Goal: Task Accomplishment & Management: Manage account settings

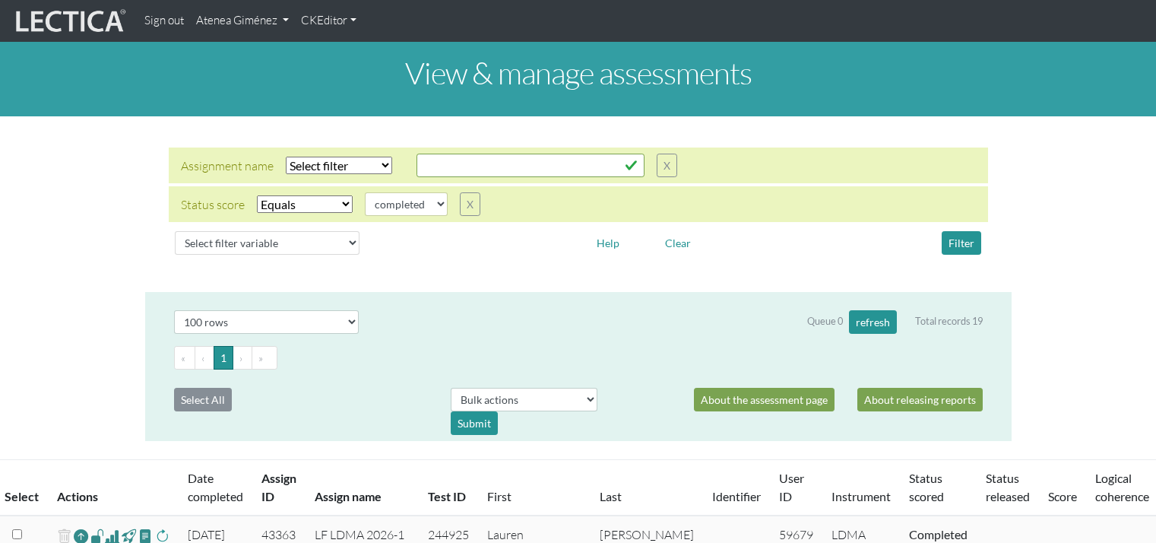
select select "100"
click at [403, 212] on select "completed created finalized_cs finalized_ls finalized_ss scored_cs started subm…" at bounding box center [406, 204] width 83 height 24
click at [400, 216] on div "Status score Select filter Equals Does not equal Search string completed create…" at bounding box center [578, 204] width 819 height 36
click at [948, 231] on button "Filter" at bounding box center [962, 243] width 40 height 24
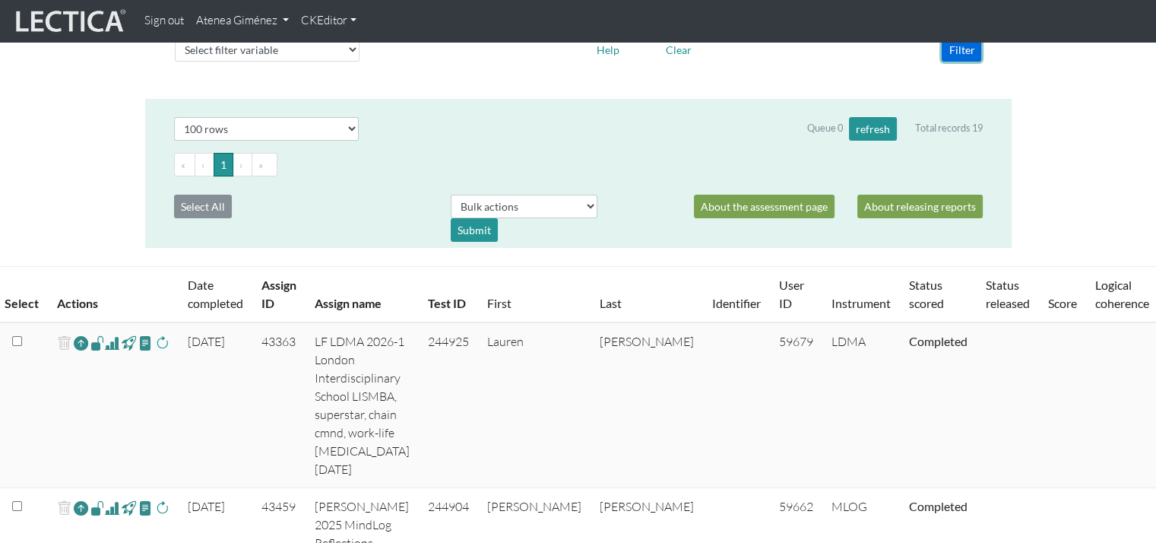
scroll to position [228, 0]
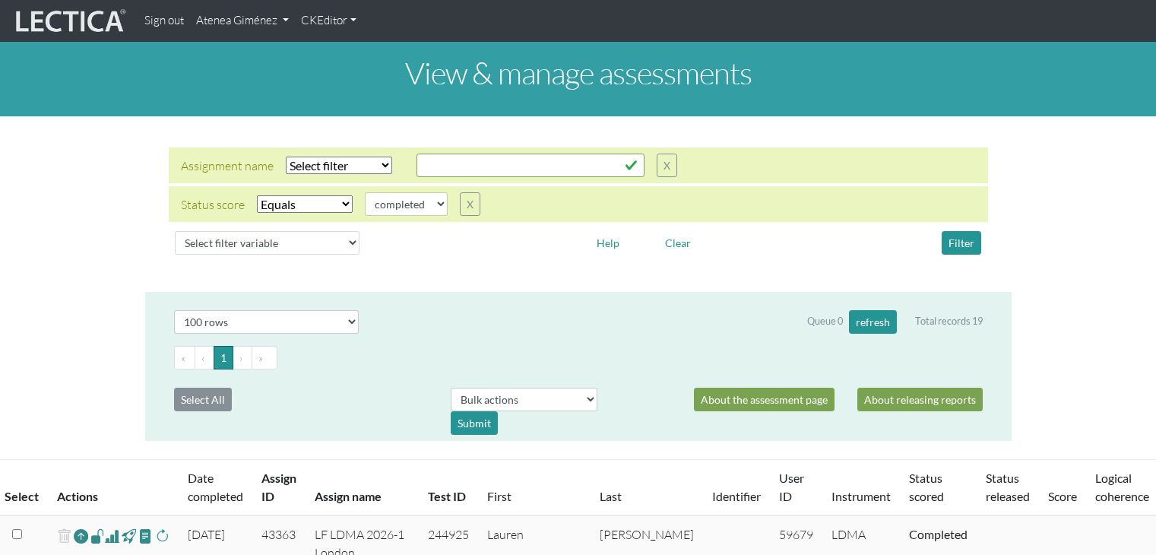
select select "100"
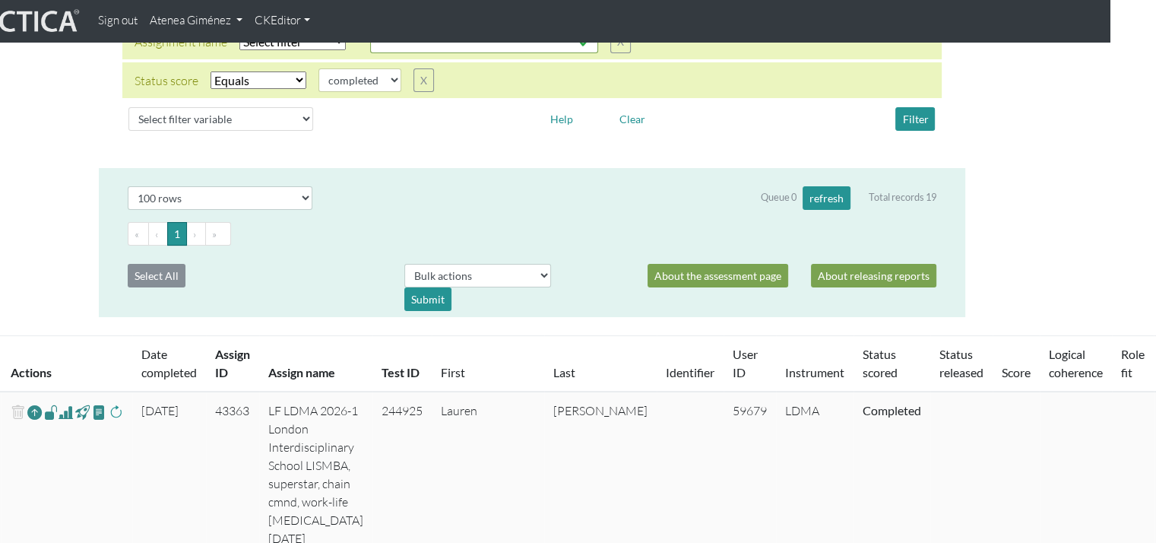
scroll to position [0, 46]
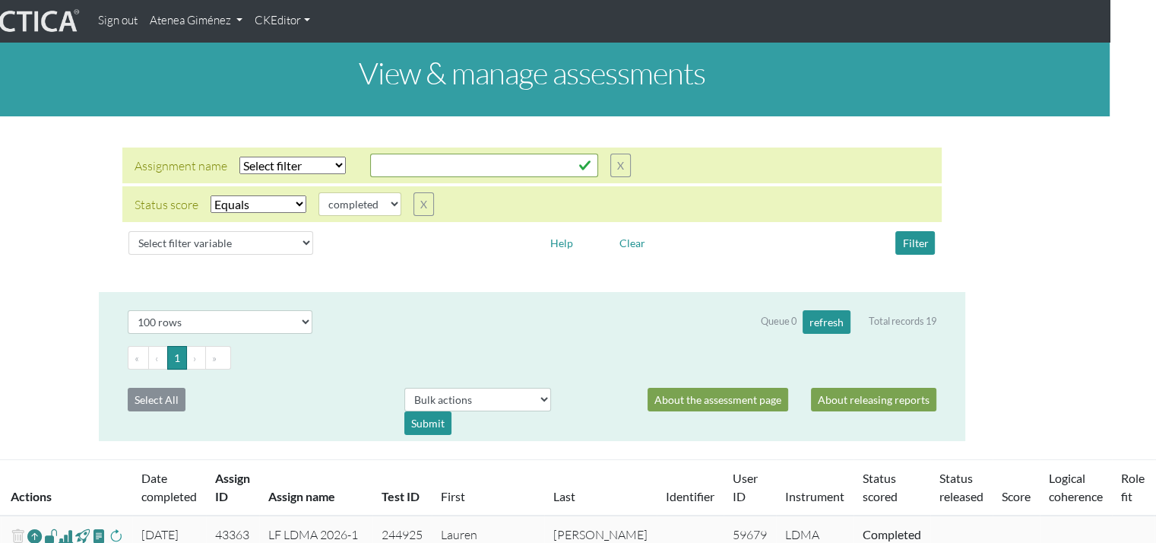
click at [214, 27] on link "Atenea Giménez" at bounding box center [196, 21] width 105 height 30
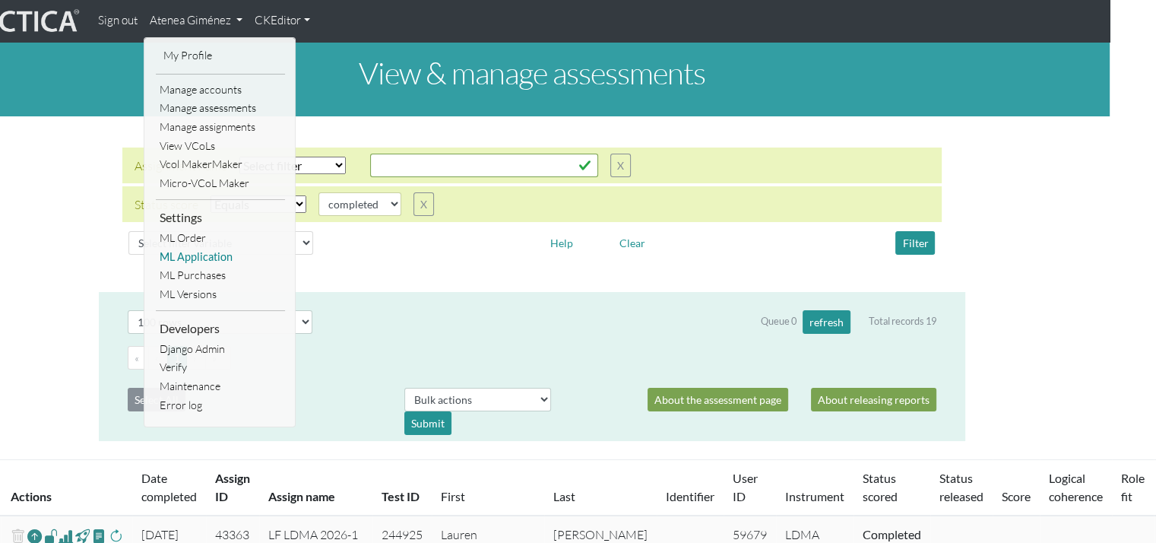
click at [189, 252] on link "ML Application" at bounding box center [220, 257] width 129 height 19
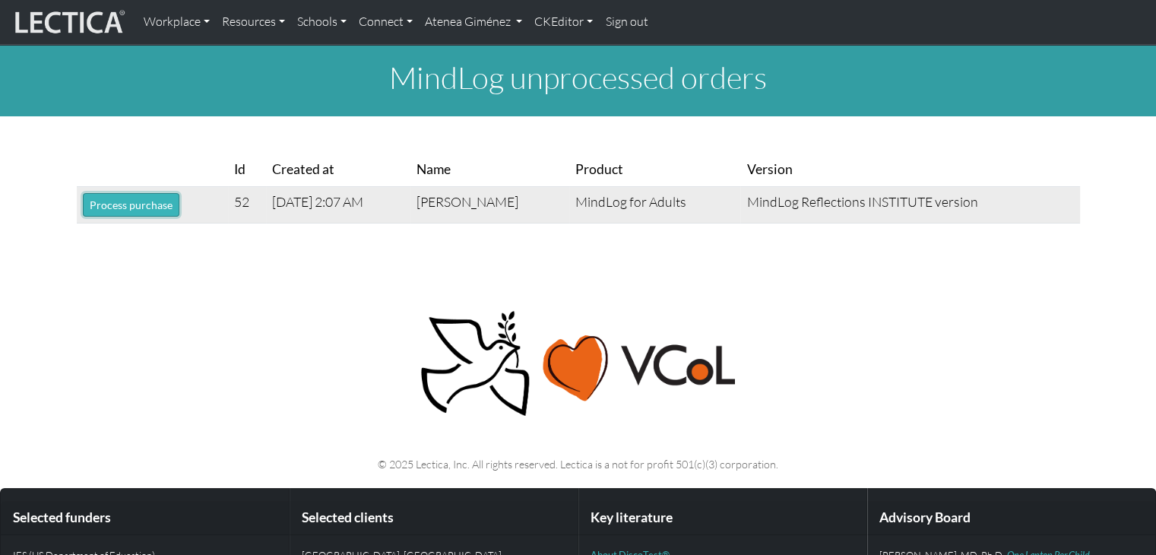
click at [134, 211] on button "Process purchase" at bounding box center [131, 205] width 97 height 24
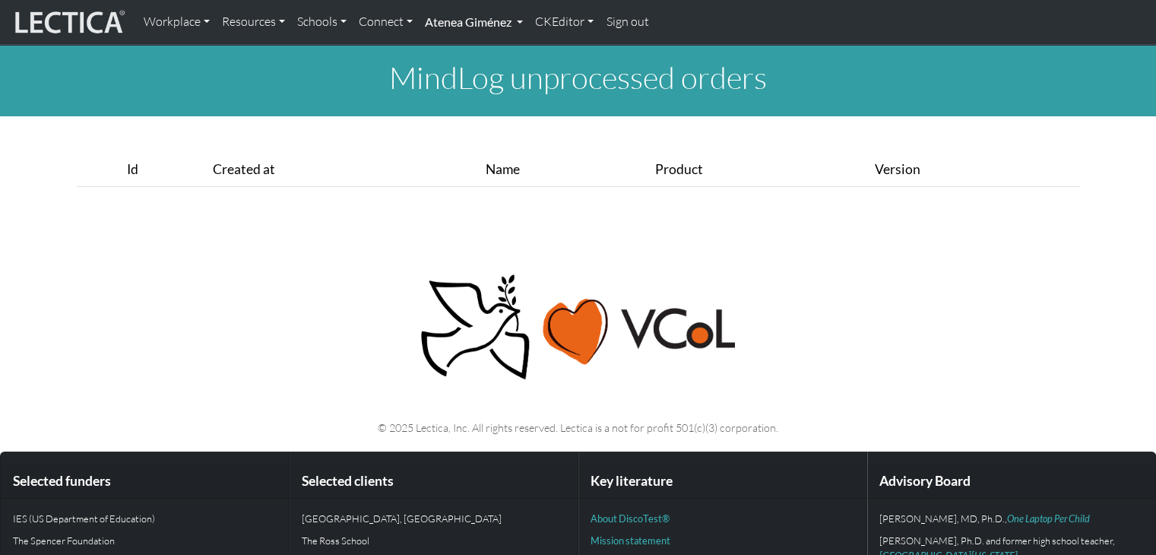
click at [478, 15] on link "Atenea Giménez" at bounding box center [474, 22] width 110 height 32
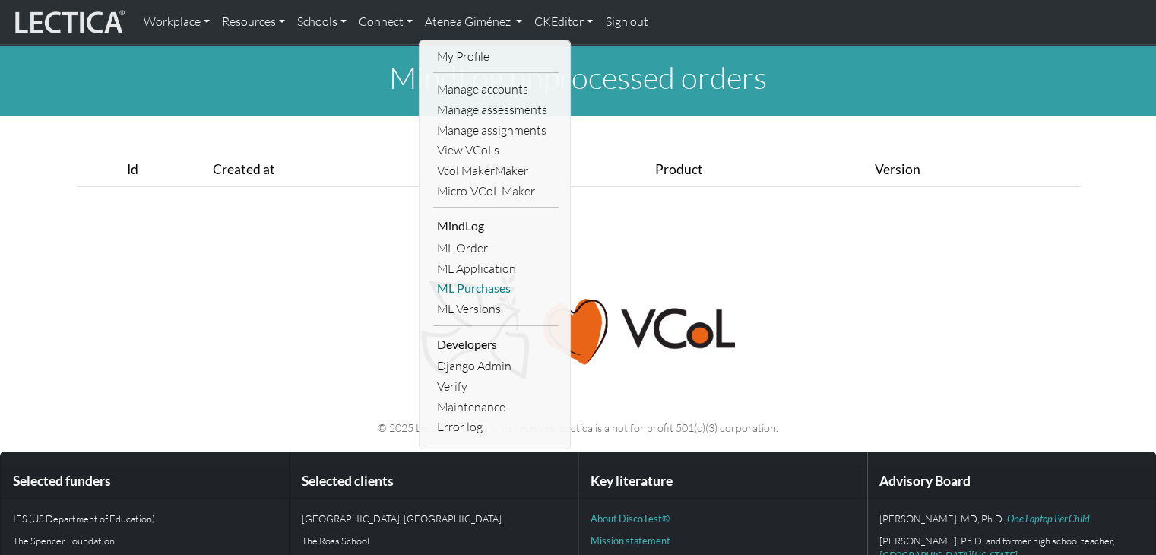
click at [483, 284] on link "ML Purchases" at bounding box center [495, 288] width 125 height 21
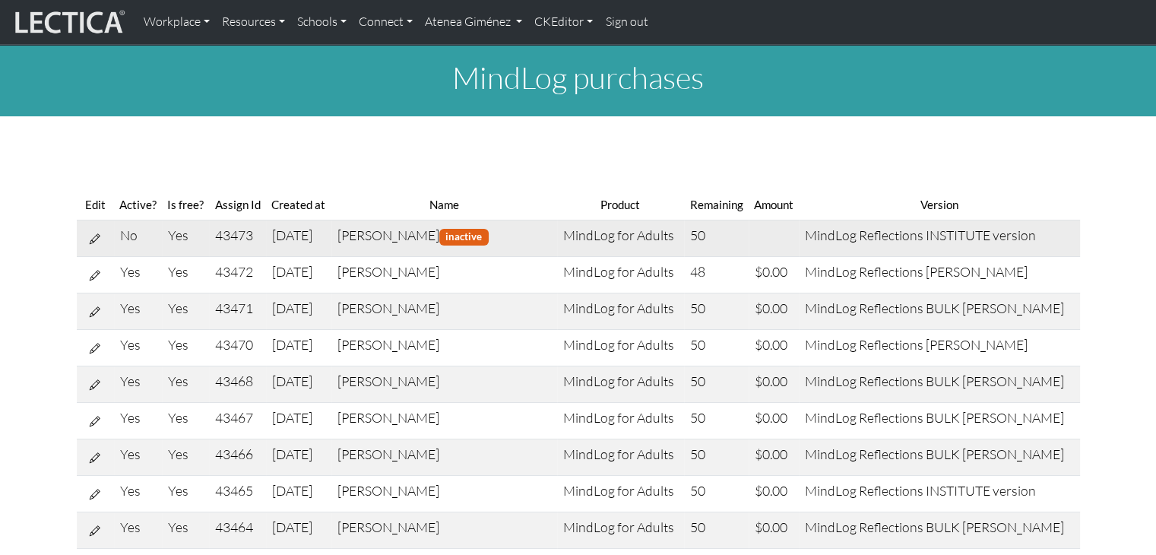
click at [91, 241] on icon at bounding box center [95, 238] width 11 height 13
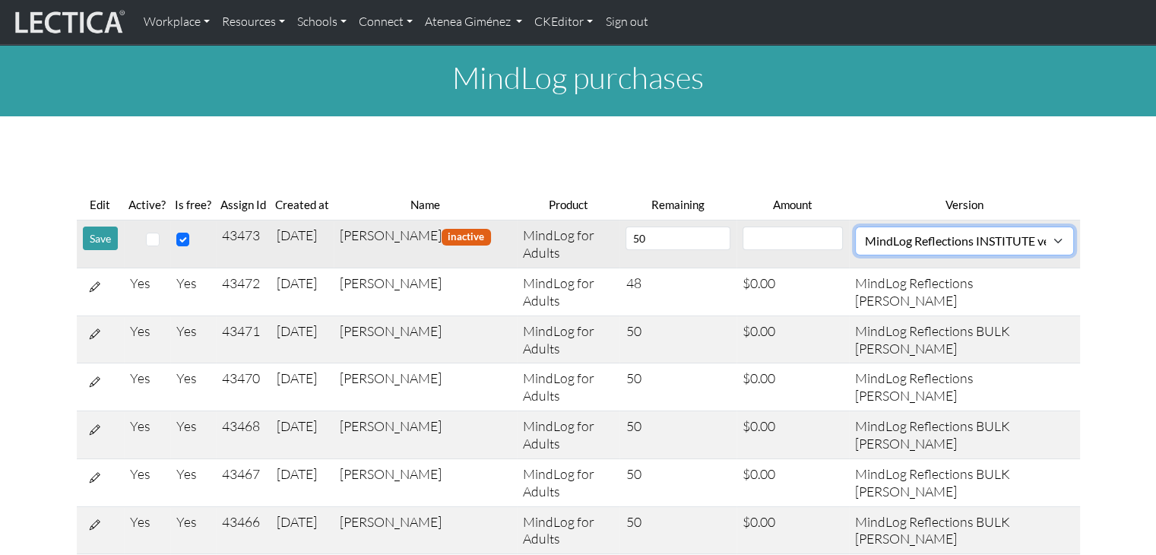
click at [927, 242] on select "MindLog Essays: 10 entries $220 (10 scores) MindLog Reflections: 50 entries min…" at bounding box center [964, 240] width 219 height 29
select select "8"
click at [856, 226] on select "MindLog Essays: 10 entries $220 (10 scores) MindLog Reflections: 50 entries min…" at bounding box center [964, 240] width 219 height 29
click at [781, 239] on input "number" at bounding box center [793, 238] width 100 height 24
type input "0"
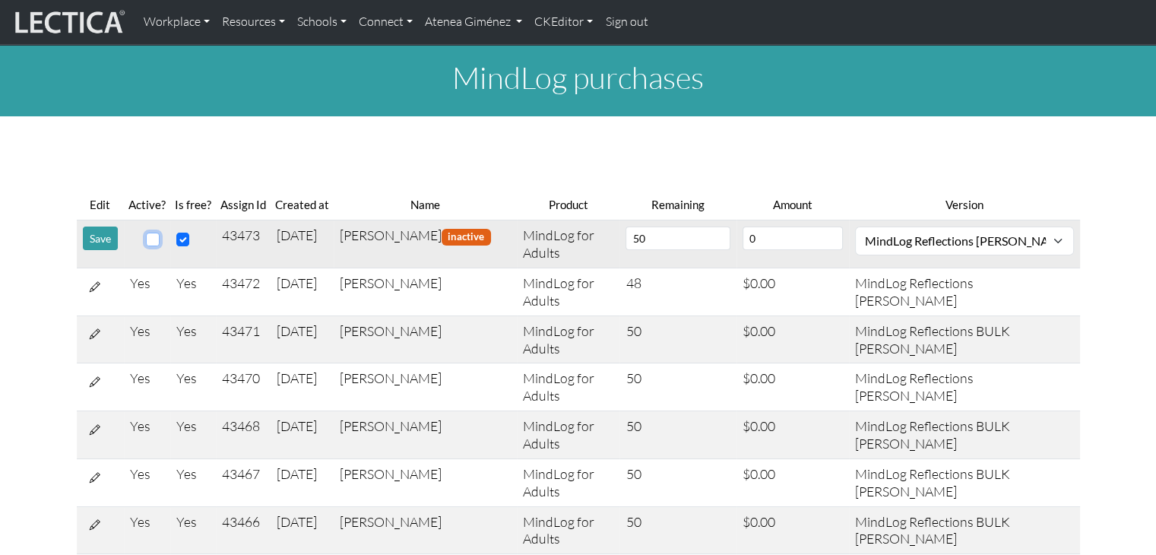
click at [149, 241] on input "checkbox" at bounding box center [153, 240] width 14 height 14
checkbox input "true"
click at [93, 248] on button "Save" at bounding box center [100, 238] width 35 height 24
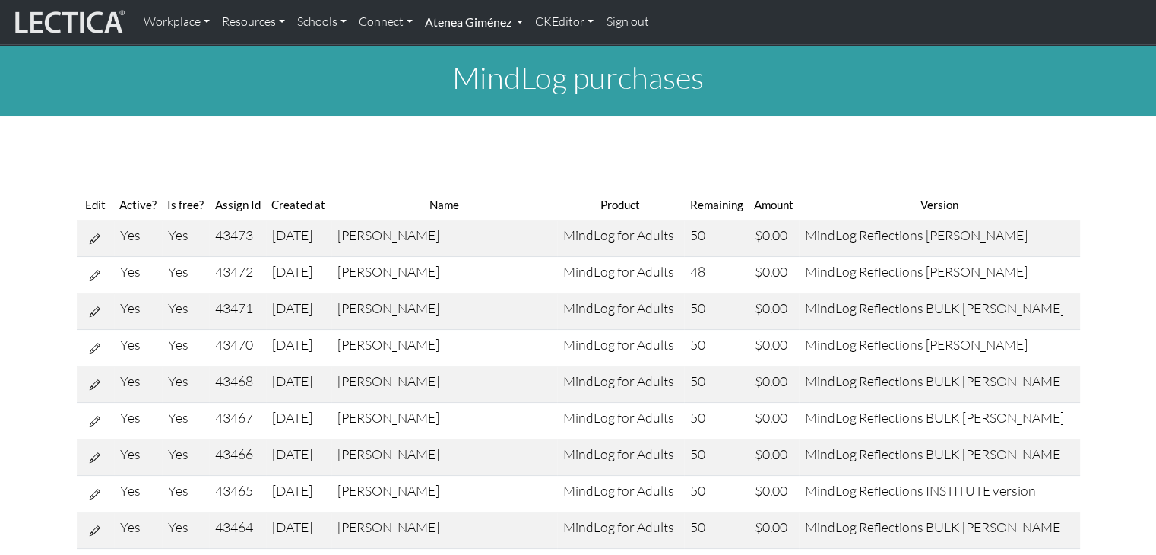
click at [459, 27] on link "Atenea Giménez" at bounding box center [474, 22] width 110 height 32
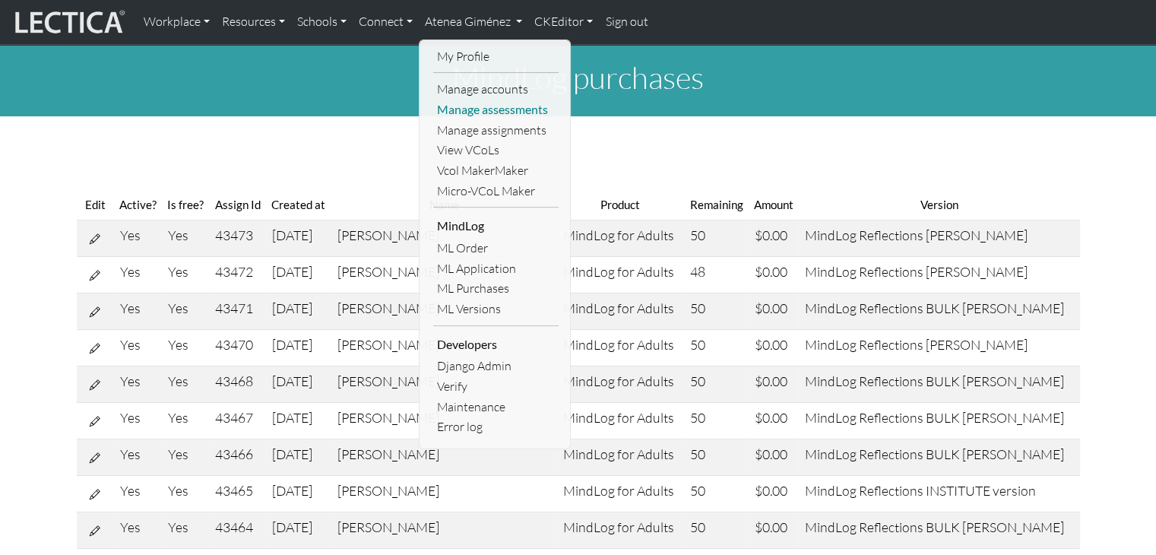
click at [483, 104] on link "Manage assessments" at bounding box center [495, 110] width 125 height 21
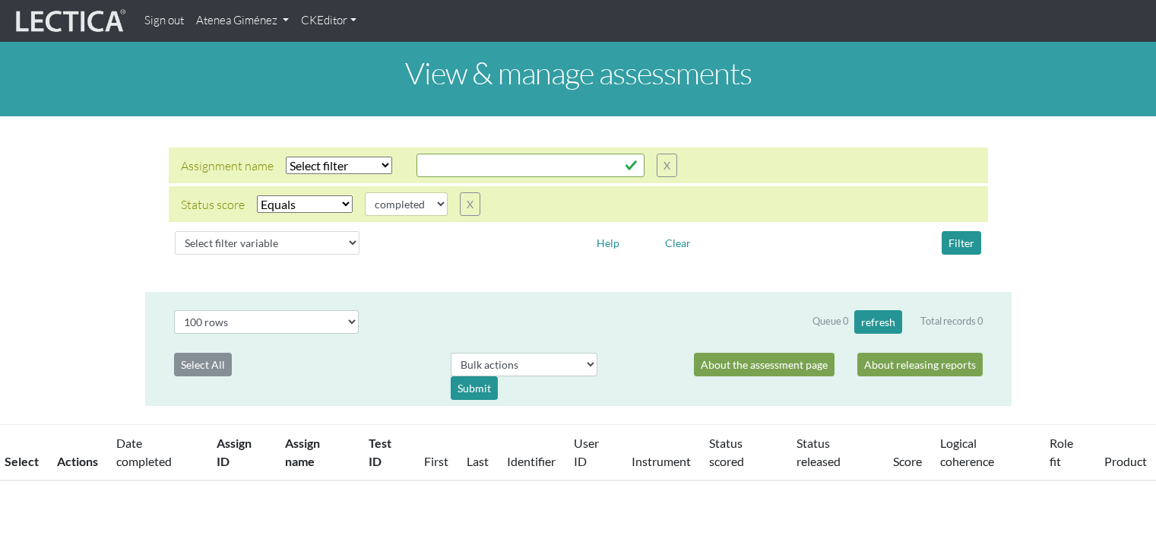
select select "100"
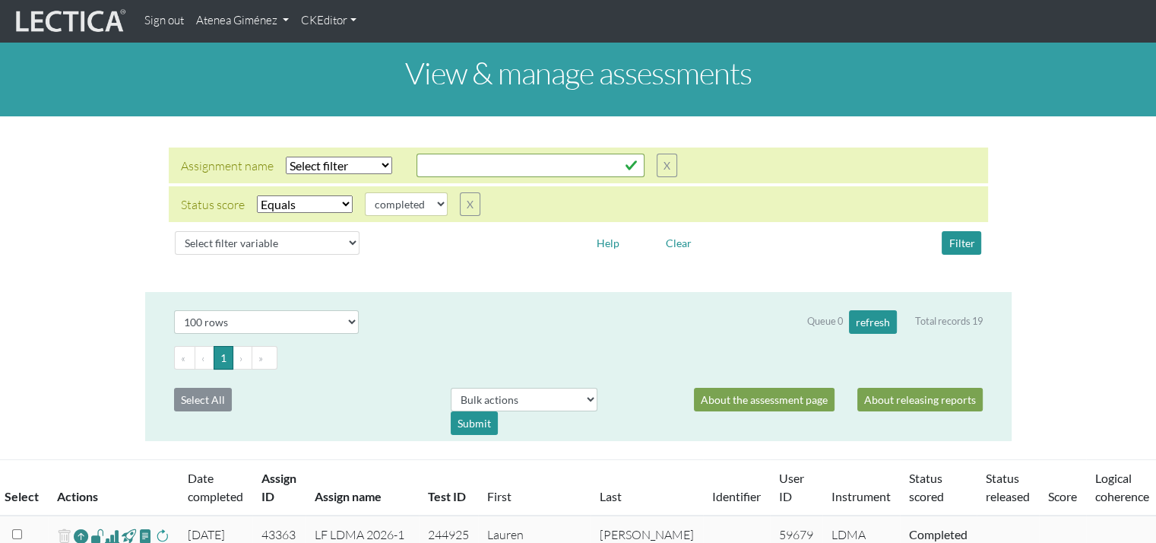
click at [237, 32] on link "Atenea Giménez" at bounding box center [242, 21] width 105 height 30
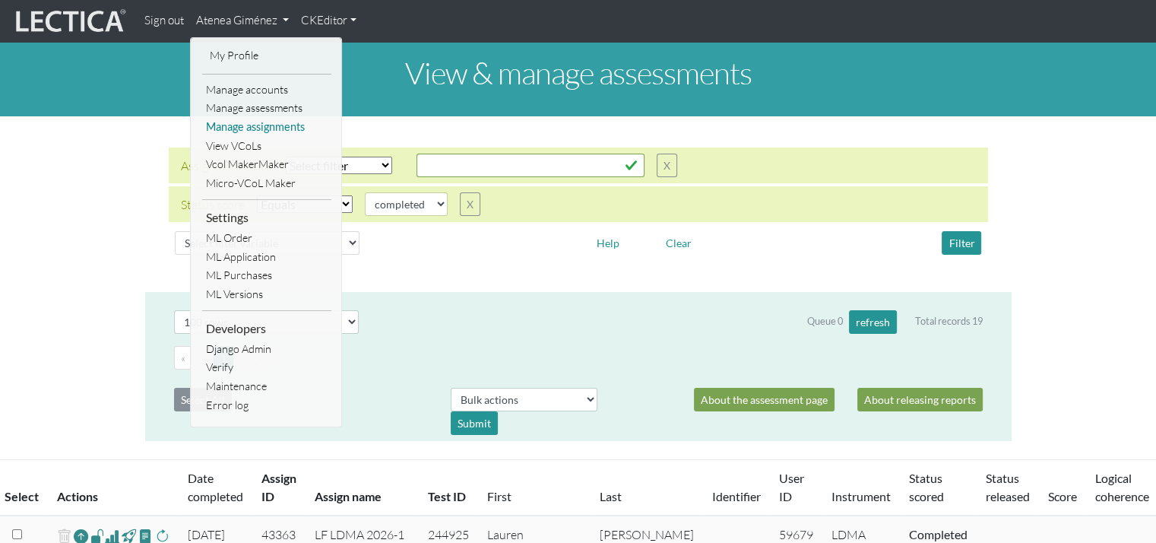
click at [268, 132] on link "Manage assignments" at bounding box center [266, 127] width 129 height 19
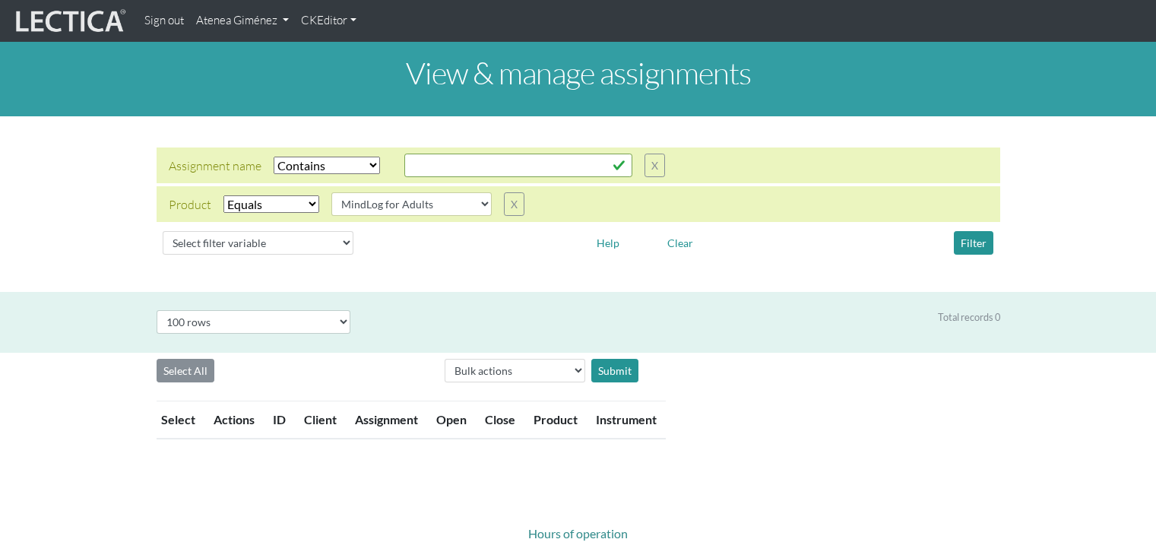
select select "icontains"
select select "MindLog for Adults"
select select "100"
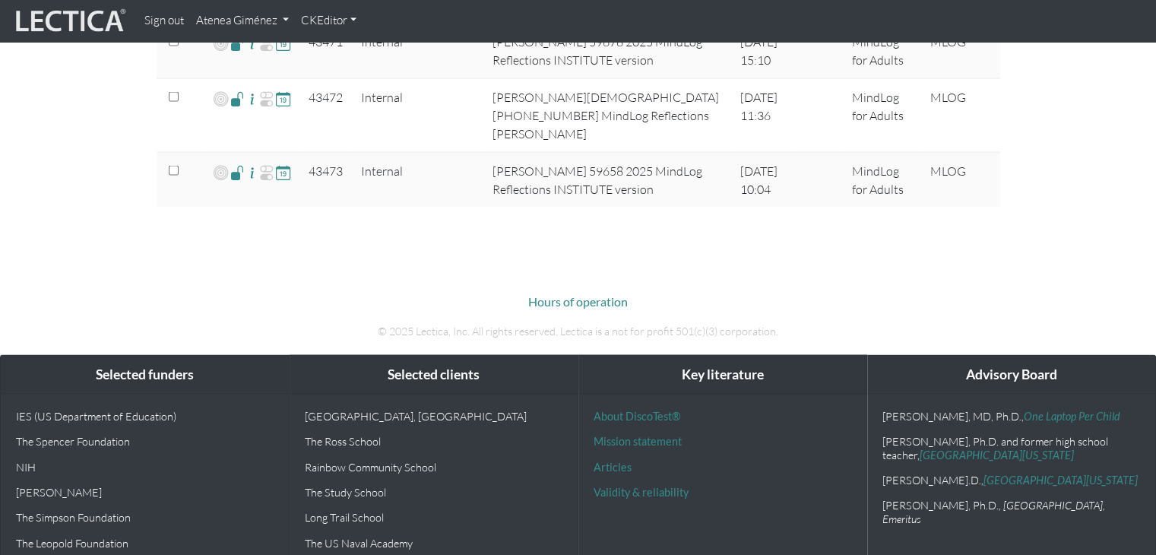
scroll to position [2978, 0]
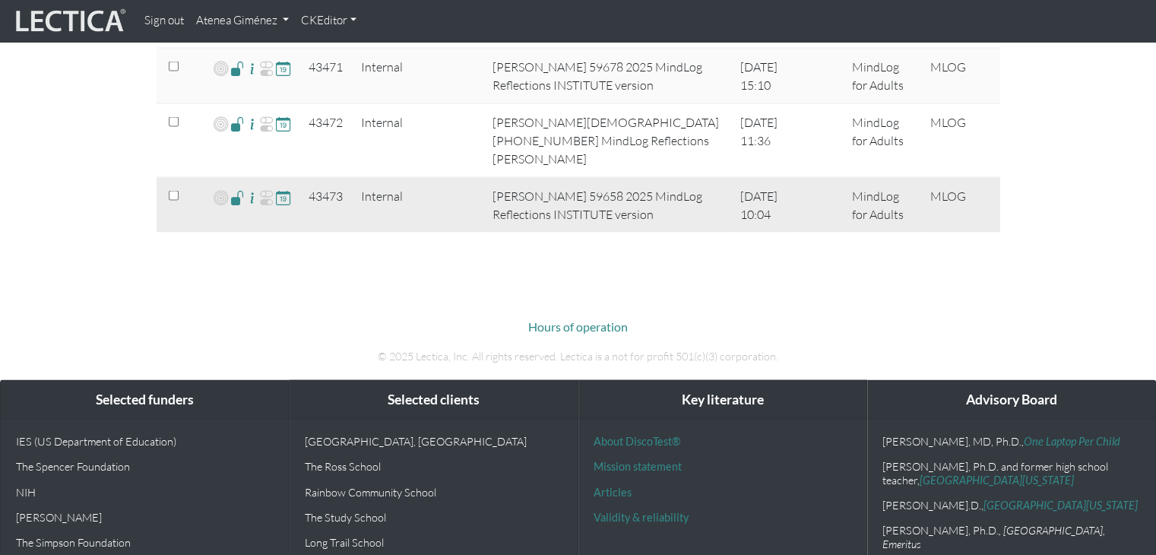
click at [235, 188] on span at bounding box center [237, 196] width 14 height 17
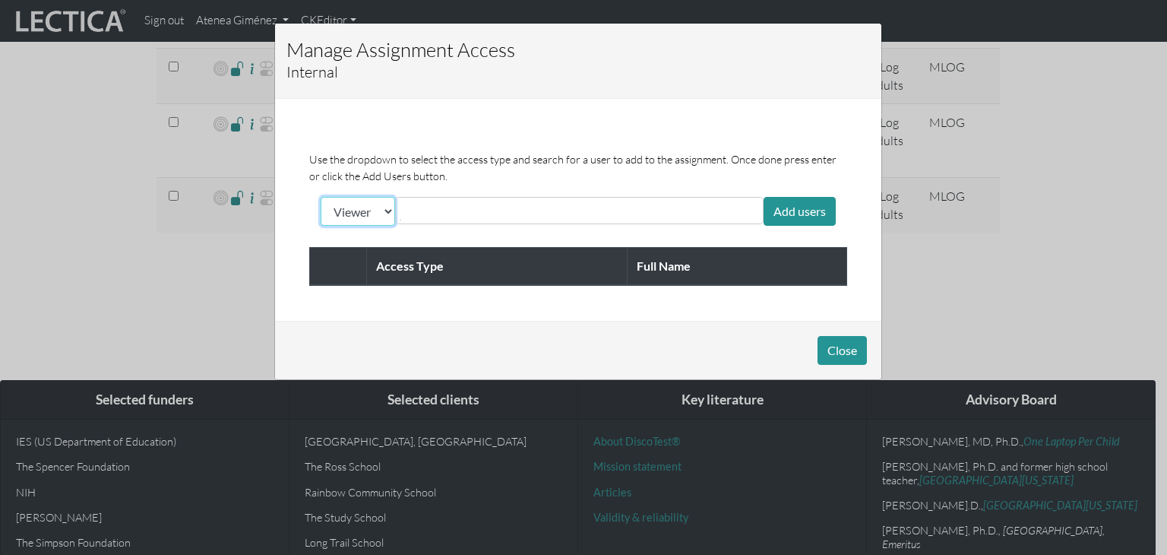
click at [388, 203] on select "Viewer Limited Client" at bounding box center [358, 211] width 74 height 29
select select "client"
click at [321, 197] on select "Viewer Limited Client" at bounding box center [358, 211] width 74 height 29
click at [417, 214] on input "text" at bounding box center [467, 210] width 135 height 18
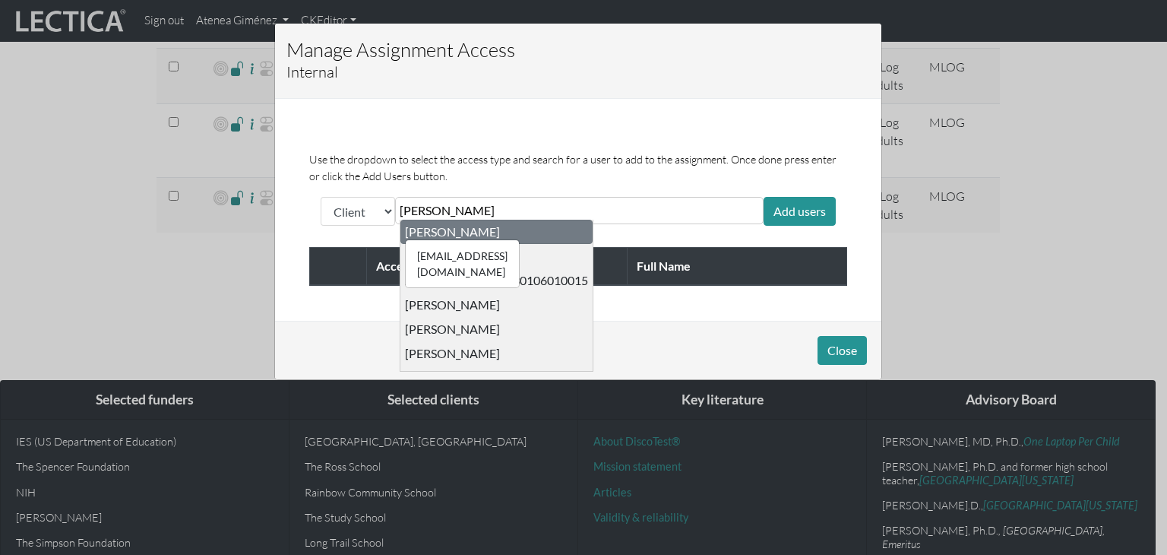
type input "[PERSON_NAME]"
click at [457, 226] on div "[EMAIL_ADDRESS][DOMAIN_NAME] [PERSON_NAME]" at bounding box center [452, 231] width 95 height 15
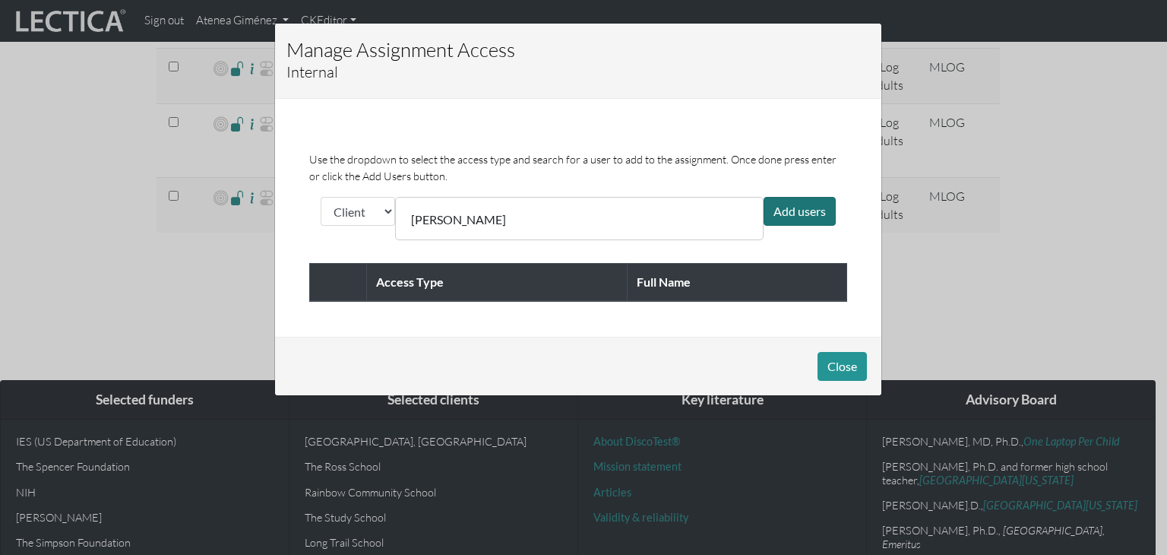
click at [820, 217] on div "Add users" at bounding box center [800, 211] width 72 height 29
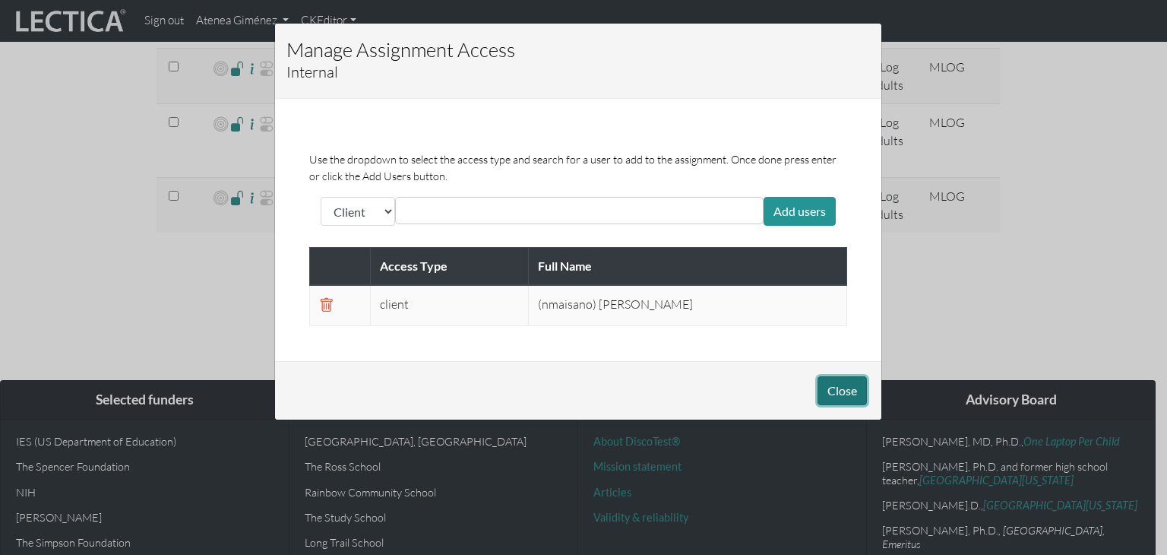
click at [842, 391] on button "Close" at bounding box center [842, 390] width 49 height 29
